Goal: Check status: Check status

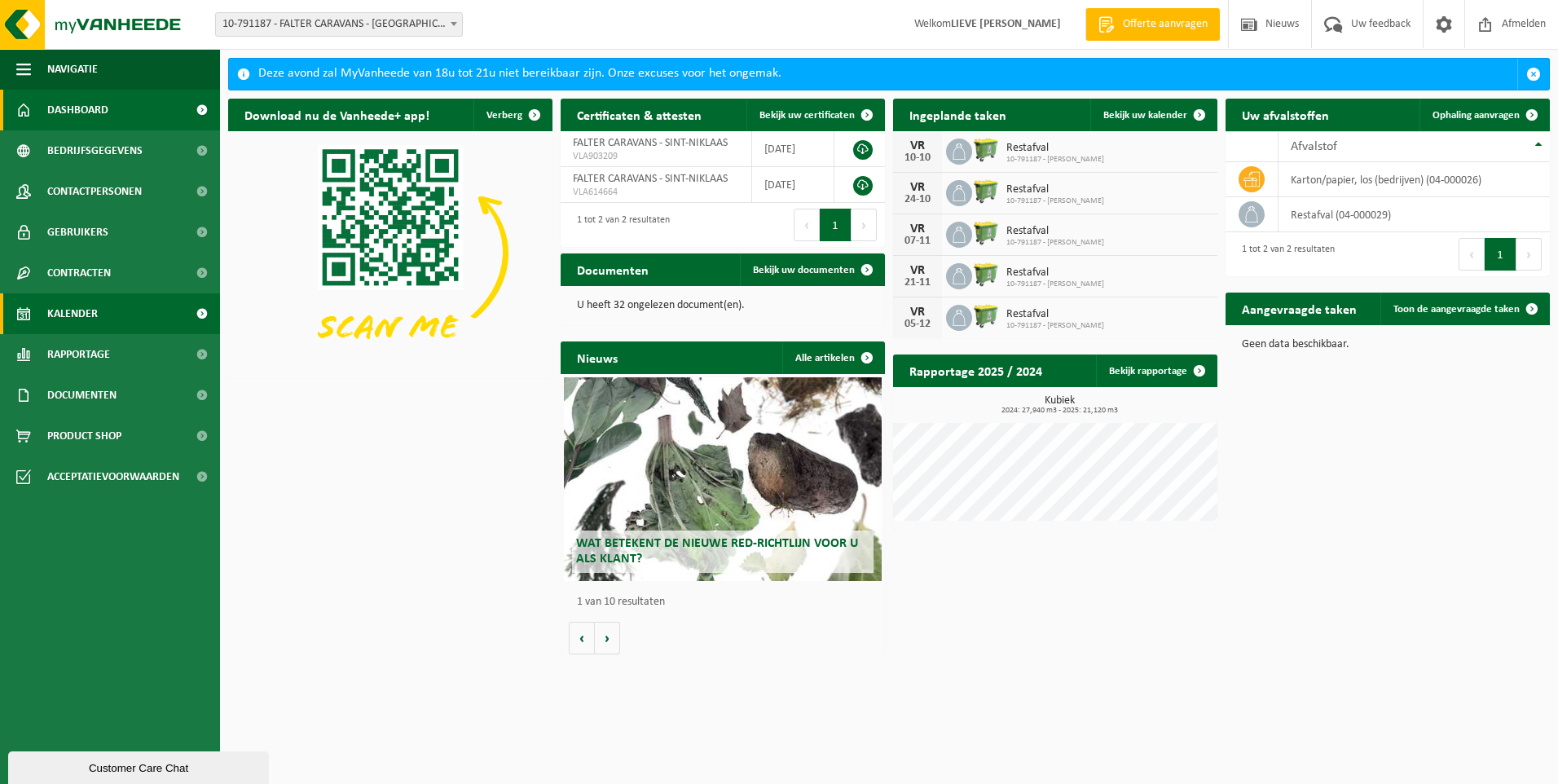
click at [67, 319] on span "Kalender" at bounding box center [72, 314] width 51 height 41
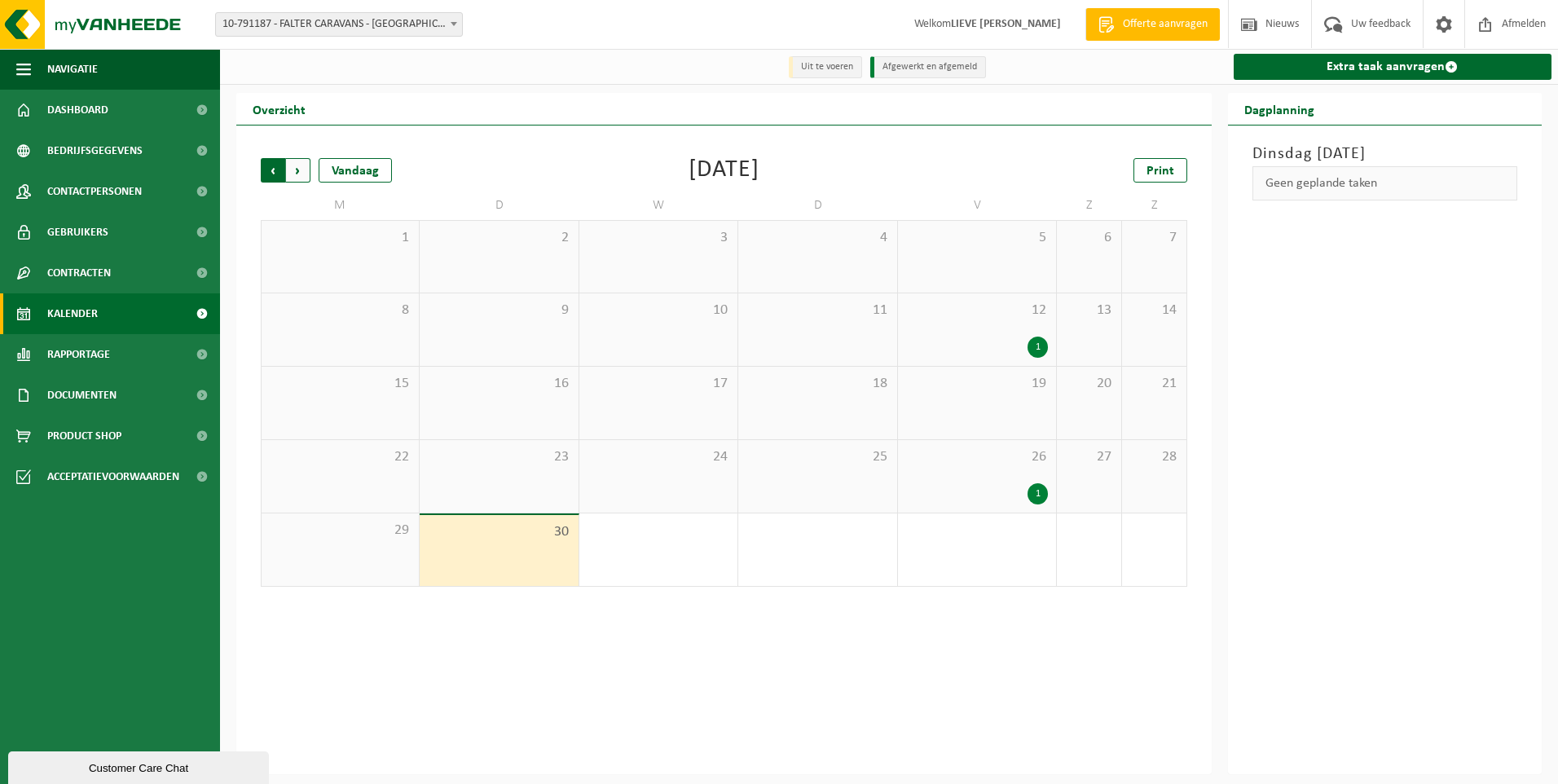
click at [298, 173] on span "Volgende" at bounding box center [298, 169] width 24 height 24
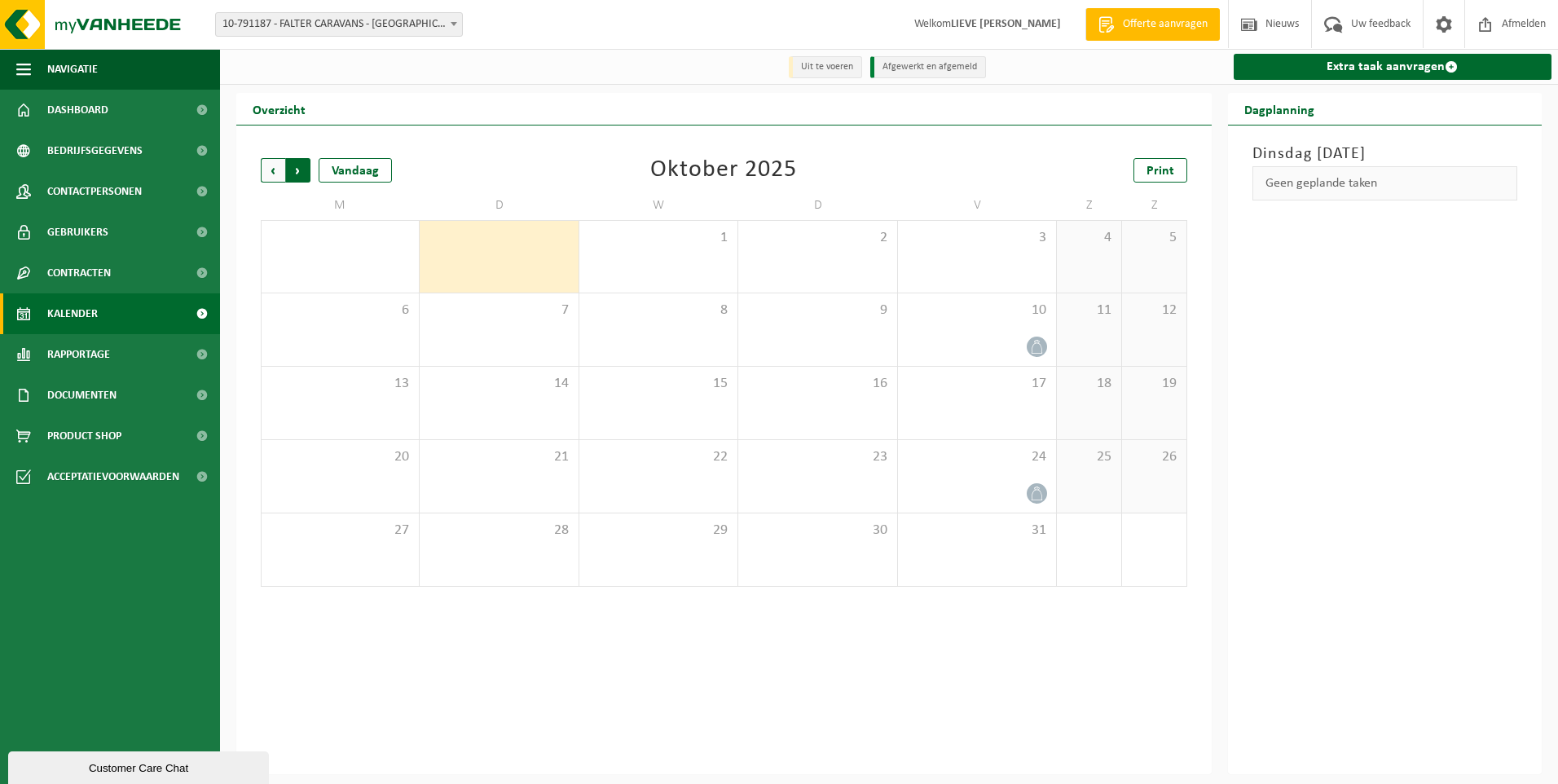
click at [270, 176] on span "Vorige" at bounding box center [273, 169] width 24 height 24
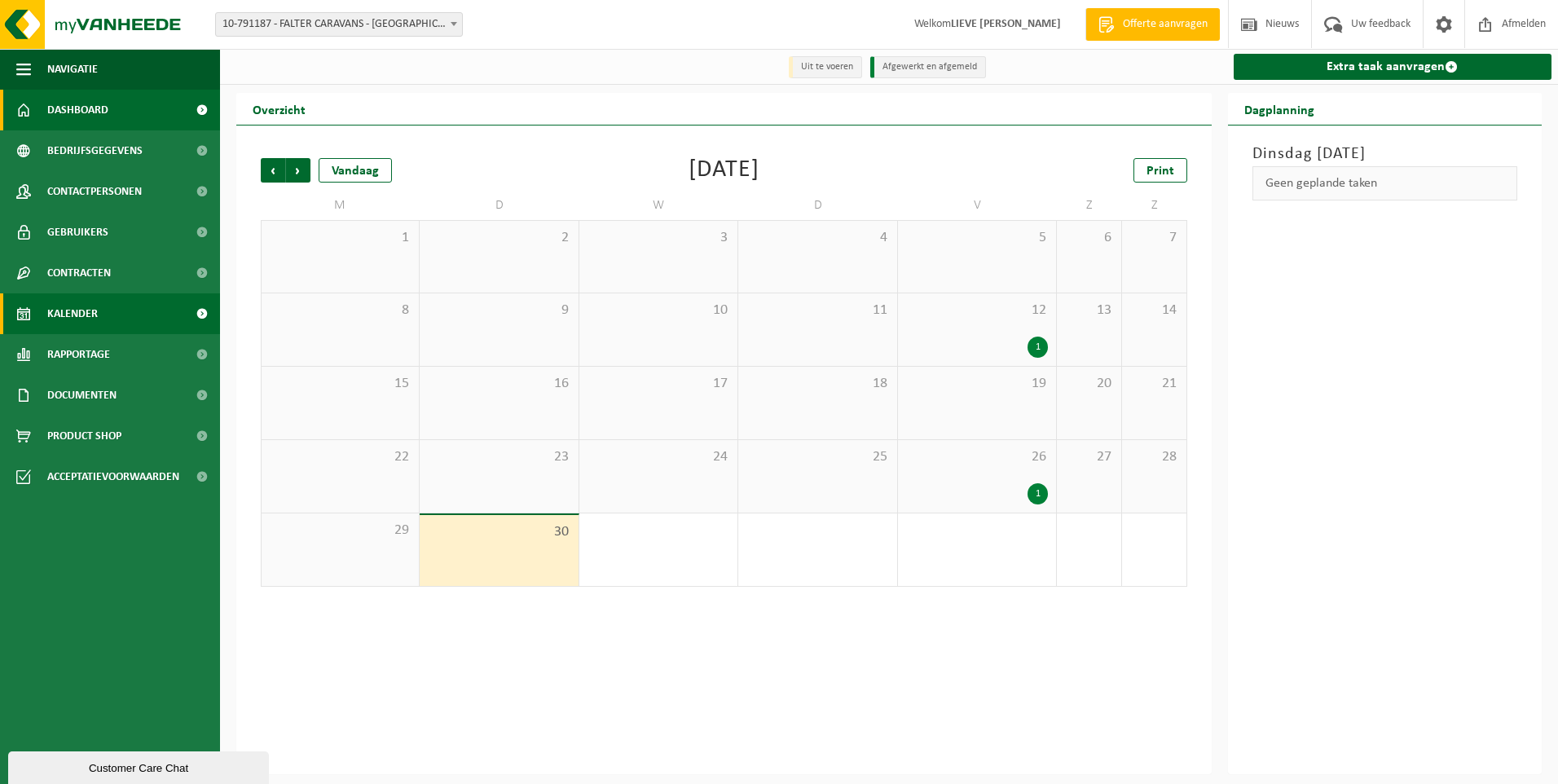
click at [86, 113] on span "Dashboard" at bounding box center [78, 110] width 62 height 41
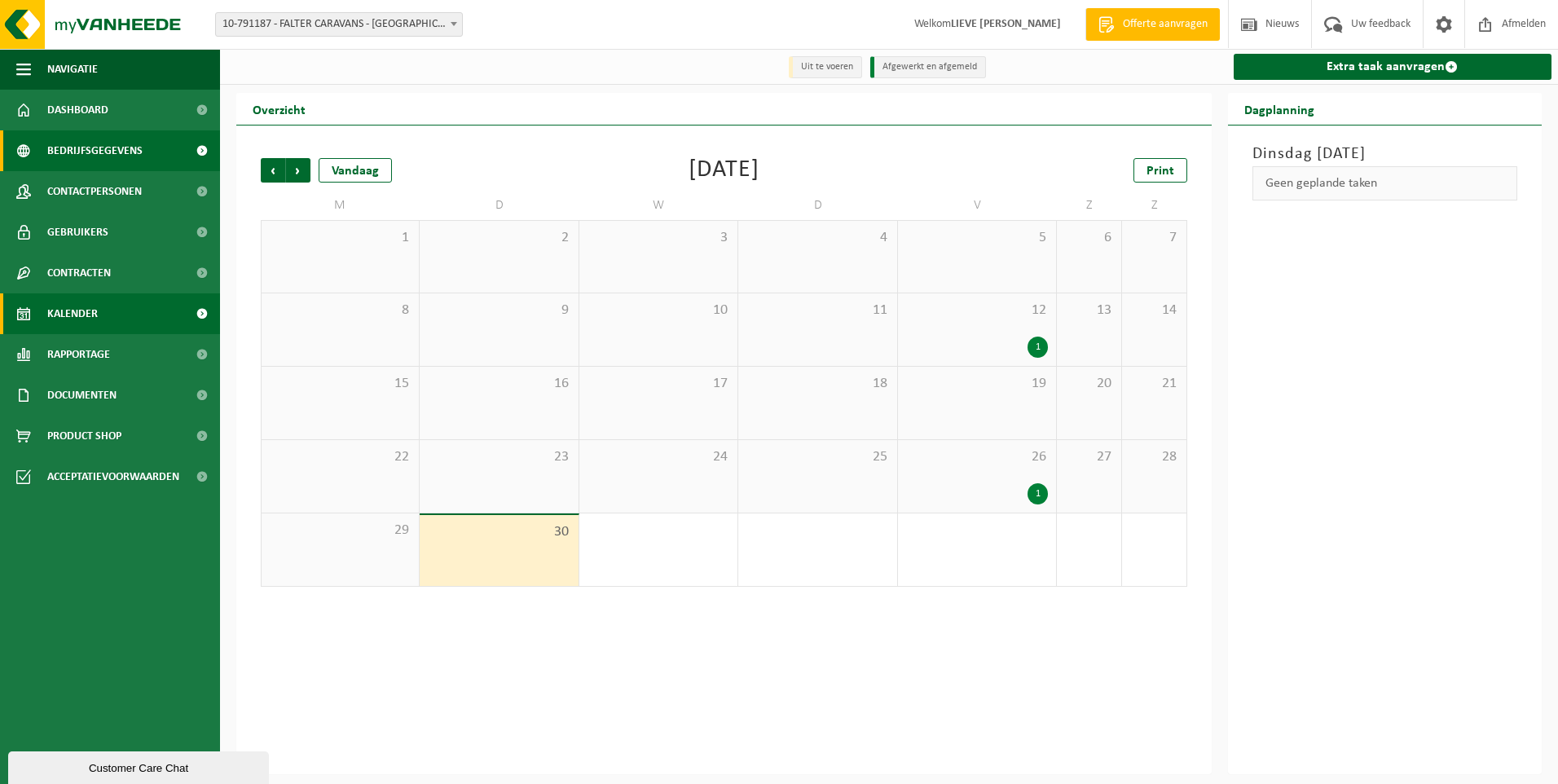
click at [81, 157] on span "Bedrijfsgegevens" at bounding box center [94, 151] width 95 height 41
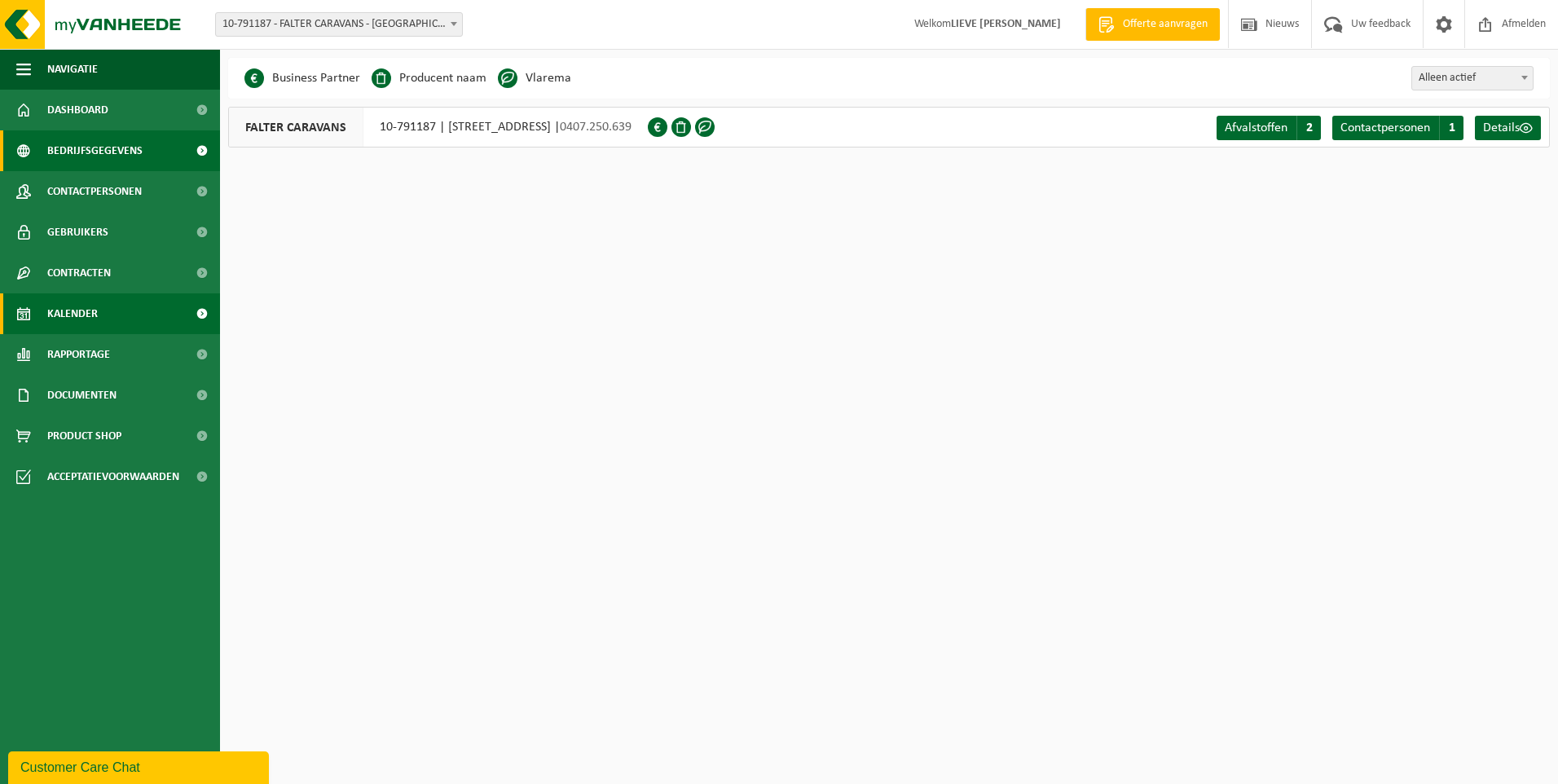
click at [88, 312] on span "Kalender" at bounding box center [72, 314] width 51 height 41
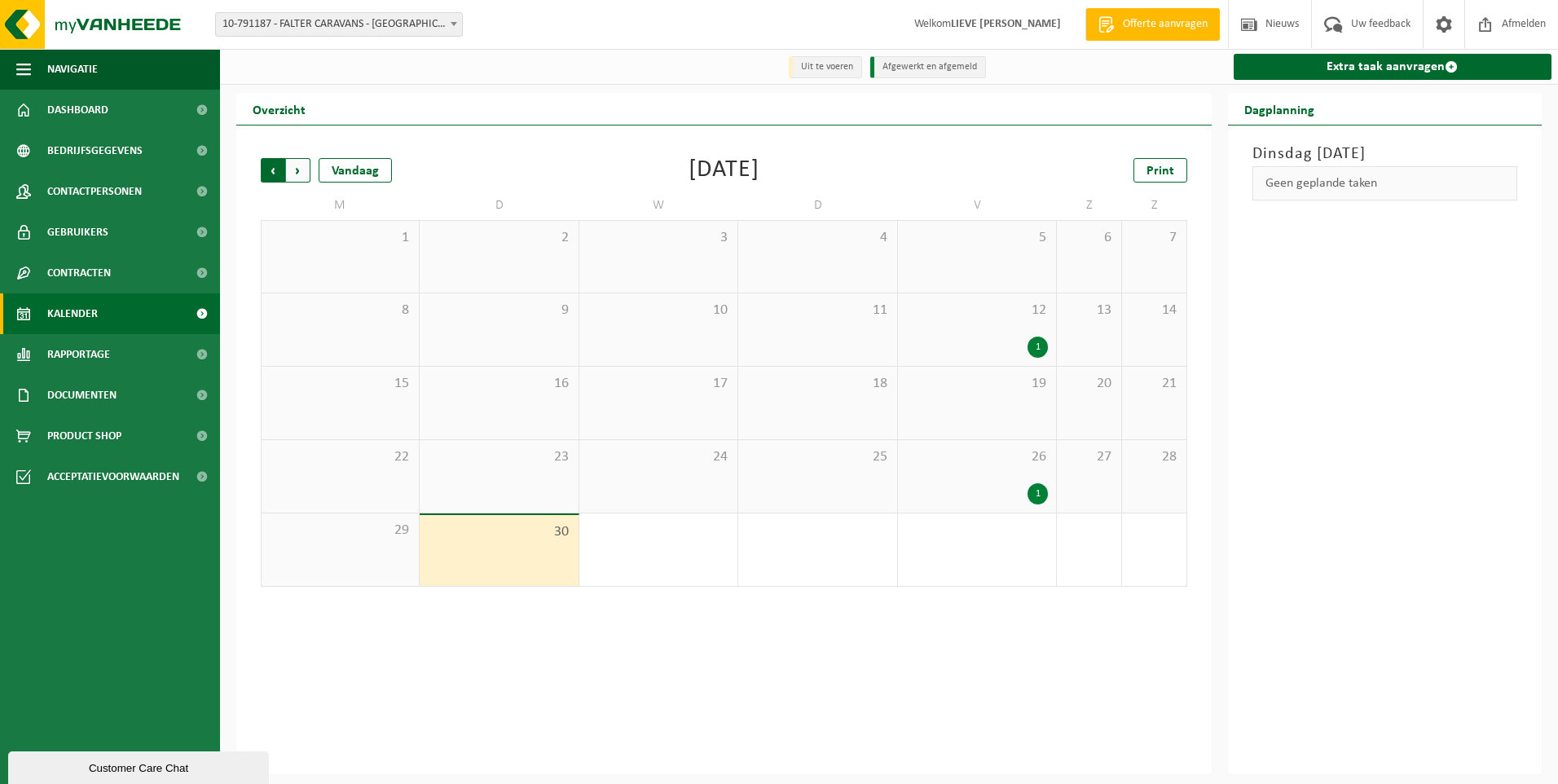
click at [298, 170] on span "Volgende" at bounding box center [298, 169] width 24 height 24
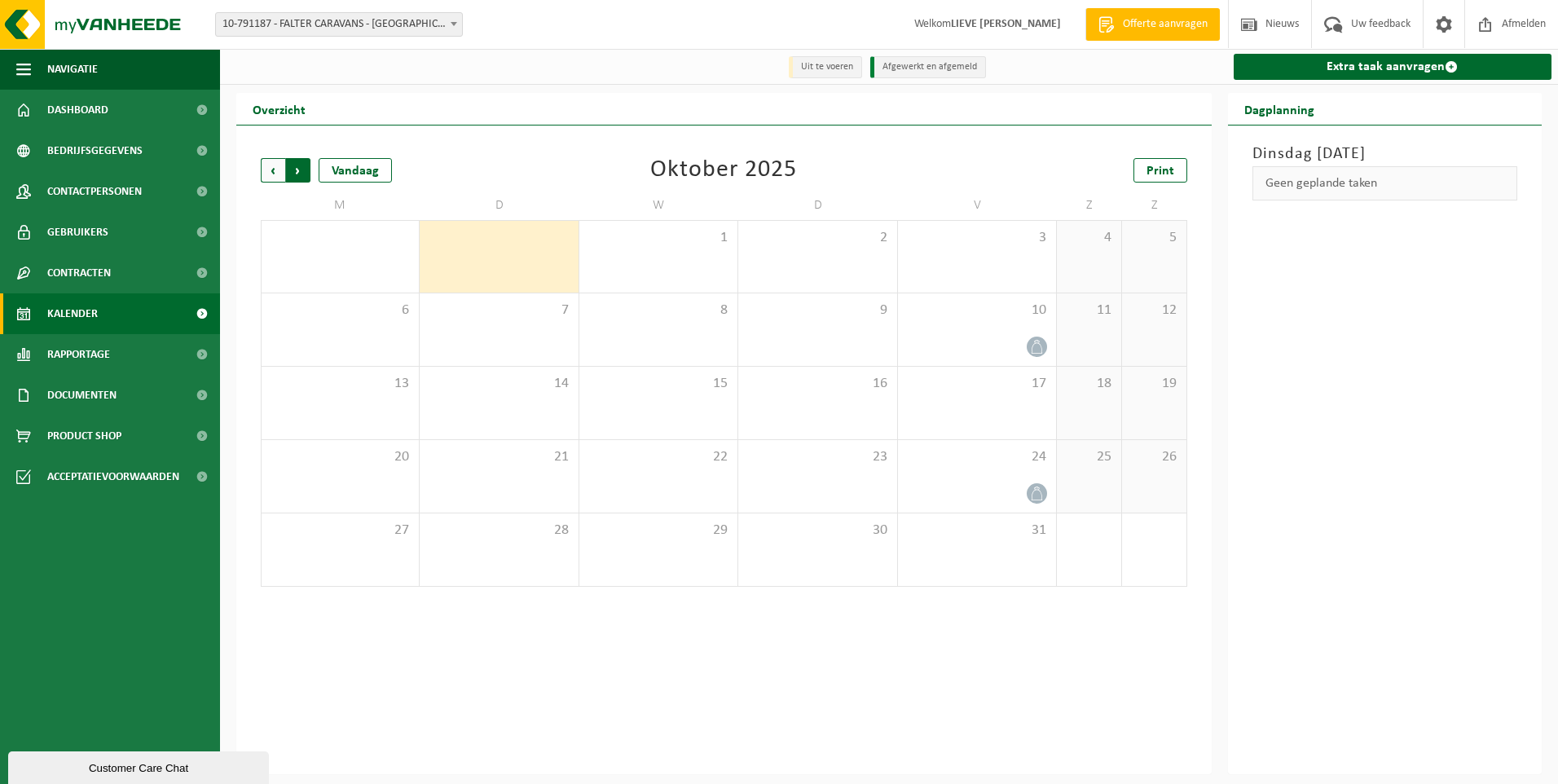
click at [275, 171] on span "Vorige" at bounding box center [273, 169] width 24 height 24
